Goal: Task Accomplishment & Management: Manage account settings

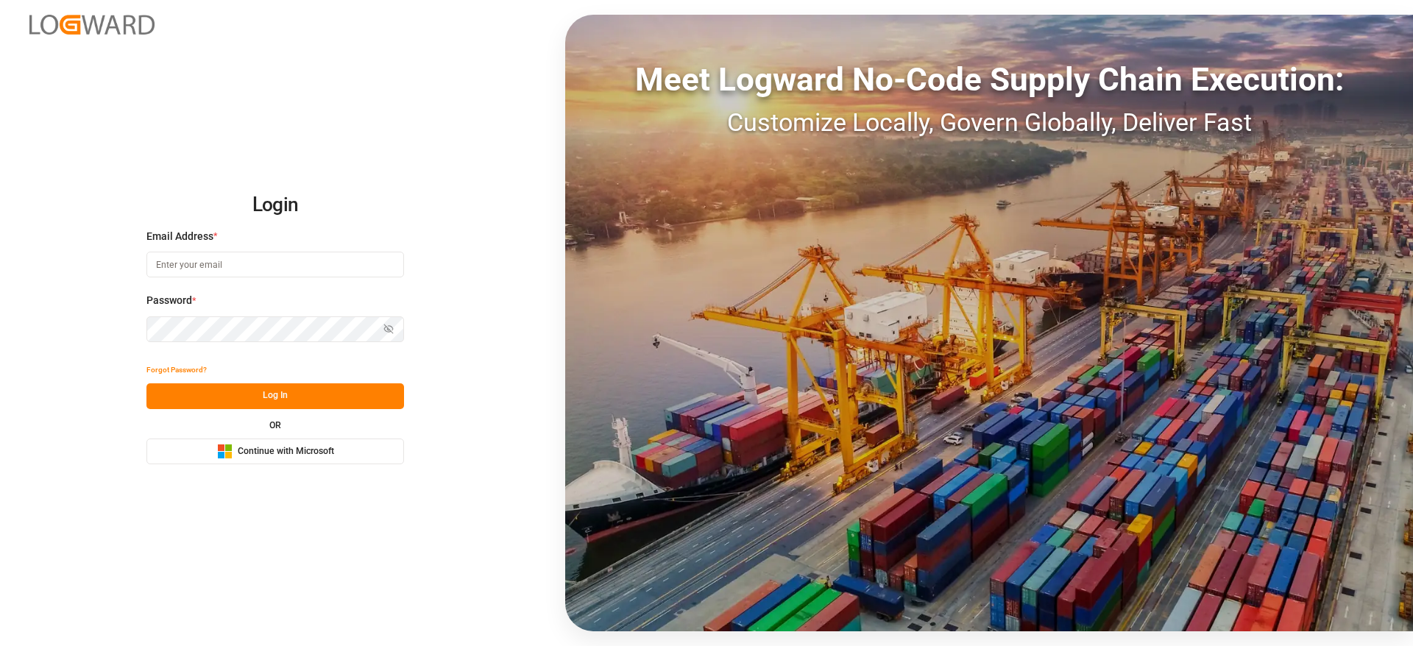
click at [269, 447] on span "Continue with Microsoft" at bounding box center [286, 451] width 96 height 13
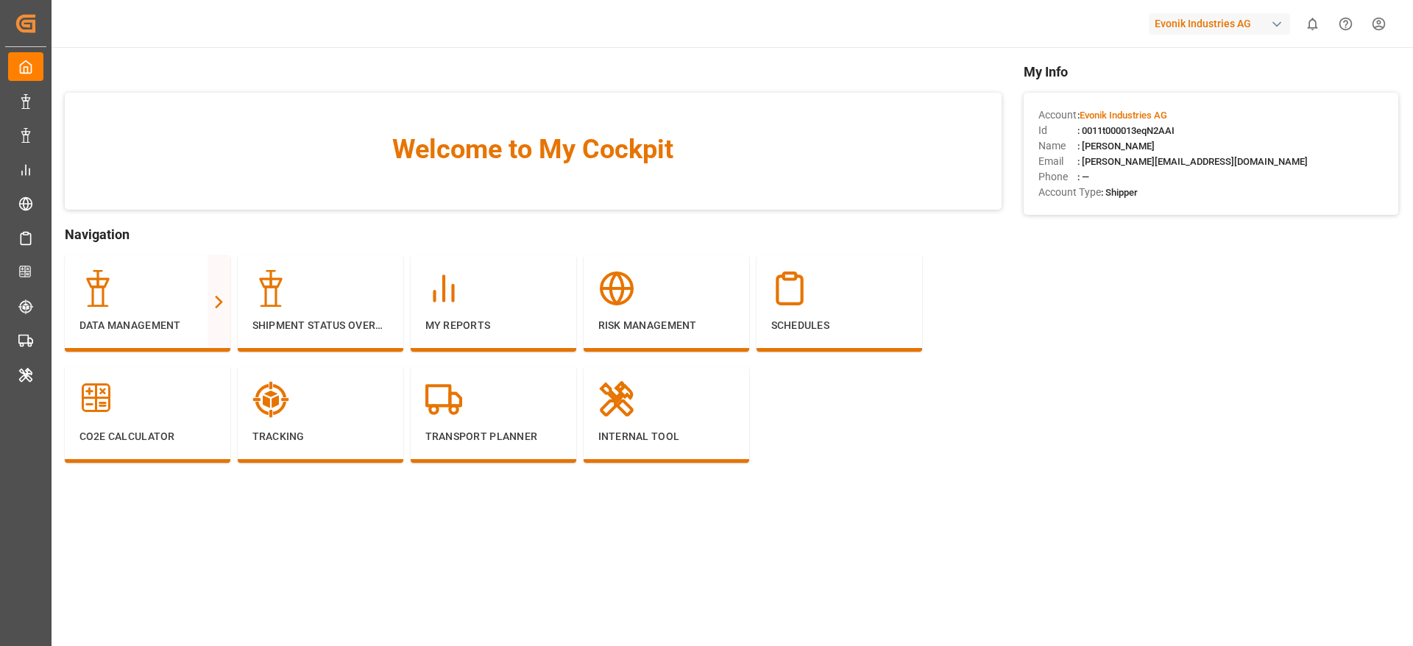
click at [1237, 24] on div "Evonik Industries AG" at bounding box center [1219, 23] width 141 height 21
type input "compo"
click at [1145, 85] on div "[PERSON_NAME] Expert" at bounding box center [1222, 98] width 251 height 30
